Goal: Information Seeking & Learning: Understand process/instructions

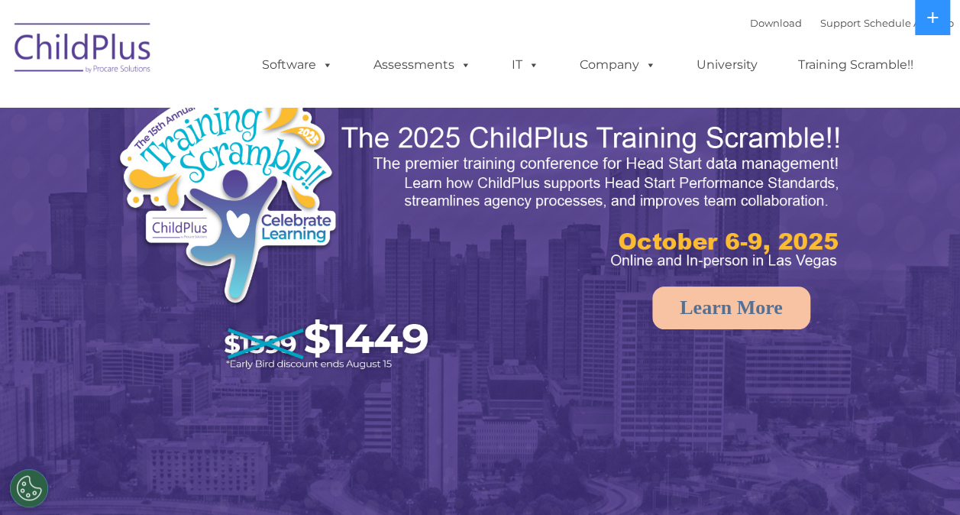
select select "MEDIUM"
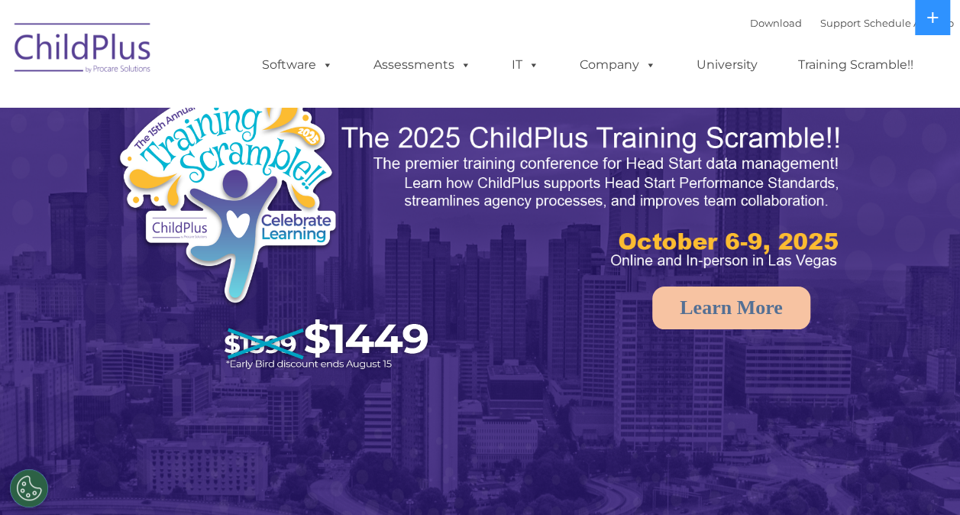
select select "MEDIUM"
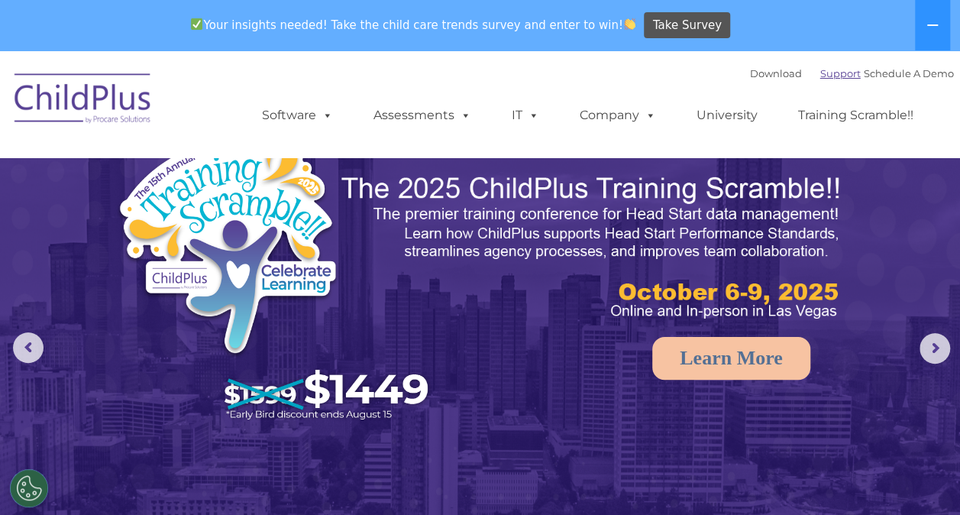
click at [821, 79] on link "Support" at bounding box center [841, 73] width 40 height 12
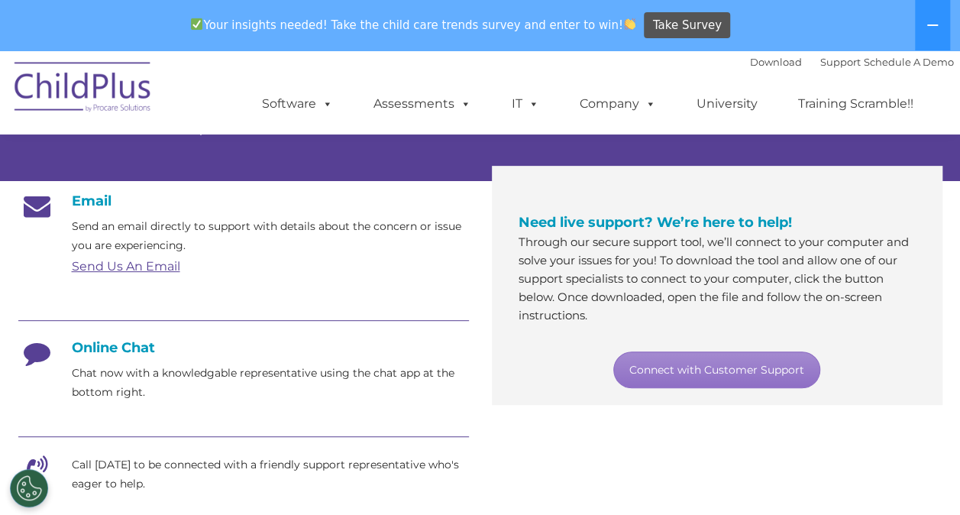
scroll to position [225, 0]
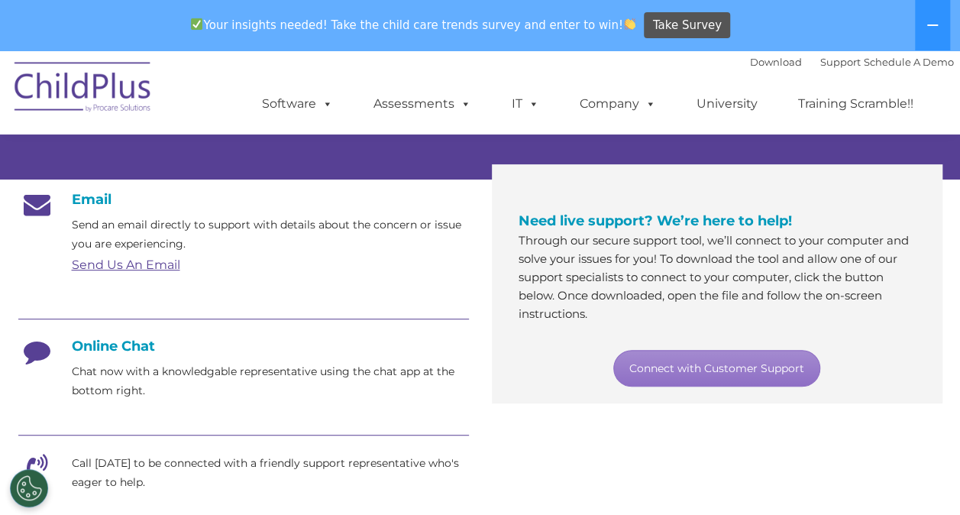
click at [750, 288] on p "Through our secure support tool, we’ll connect to your computer and solve your …" at bounding box center [717, 278] width 397 height 92
